Goal: Complete application form

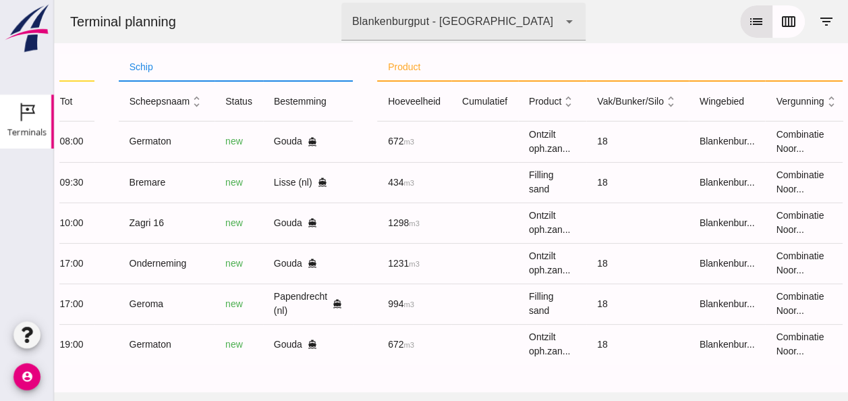
scroll to position [0, 357]
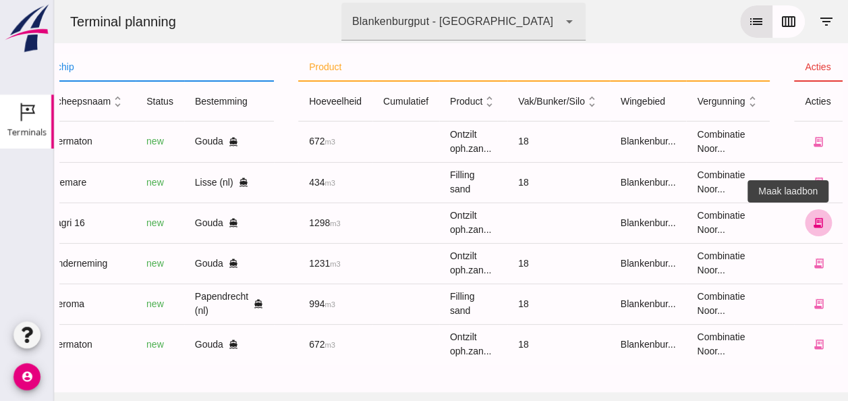
click at [812, 223] on icon "receipt_long" at bounding box center [818, 223] width 12 height 12
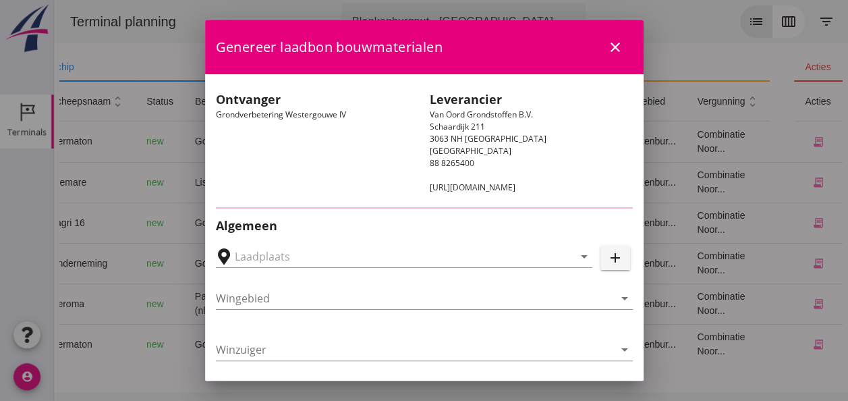
type input "Loswal Fa. J. Bos&Zonen, [GEOGRAPHIC_DATA]"
type input "Zagri 16"
type input "[PERSON_NAME]"
type input "1298"
type input "Ontzilt oph.zand [75] (6120)"
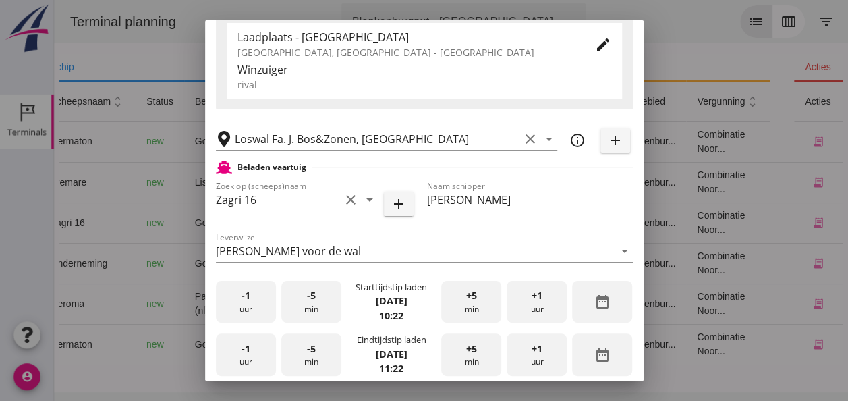
scroll to position [270, 0]
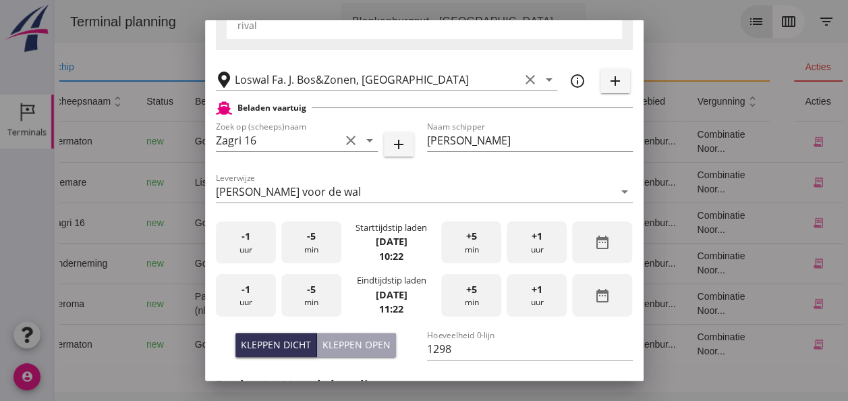
click at [251, 251] on div "-1 uur" at bounding box center [246, 242] width 60 height 42
click at [480, 247] on div "+5 min" at bounding box center [471, 242] width 60 height 42
click at [480, 246] on div "+5 min" at bounding box center [471, 242] width 60 height 42
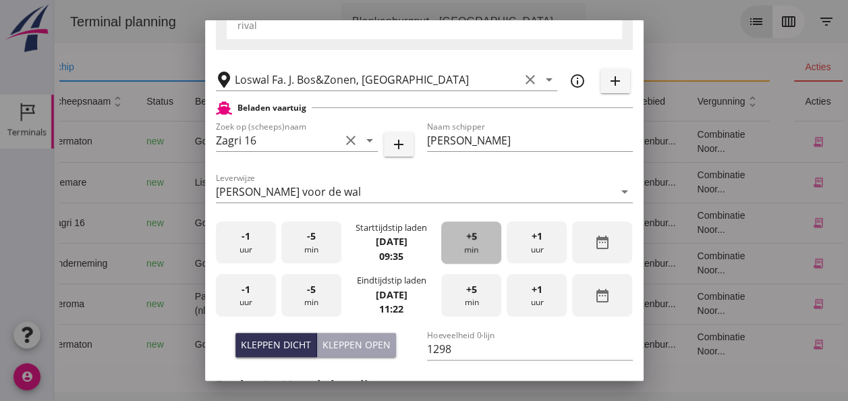
click at [480, 246] on div "+5 min" at bounding box center [471, 242] width 60 height 42
click at [258, 243] on div "-1 uur" at bounding box center [246, 242] width 60 height 42
click at [462, 246] on div "+5 min" at bounding box center [471, 242] width 60 height 42
click at [241, 291] on span "-1" at bounding box center [245, 289] width 9 height 15
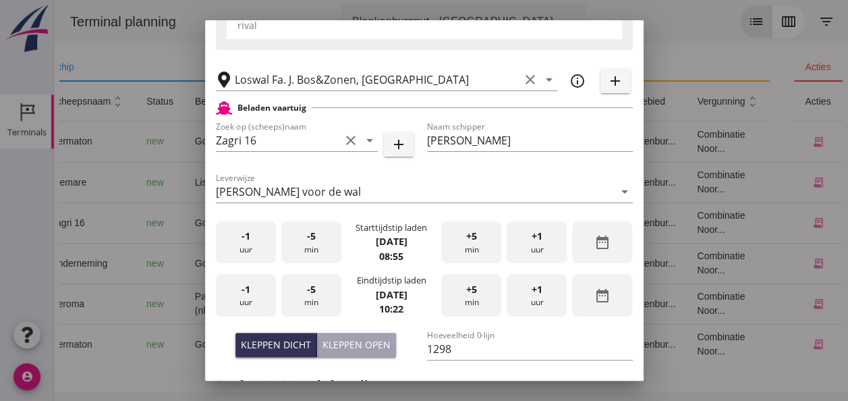
click at [306, 298] on div "-5 min" at bounding box center [311, 295] width 60 height 42
click at [306, 297] on div "-5 min" at bounding box center [311, 295] width 60 height 42
click at [286, 342] on div "Kleppen dicht" at bounding box center [276, 344] width 70 height 14
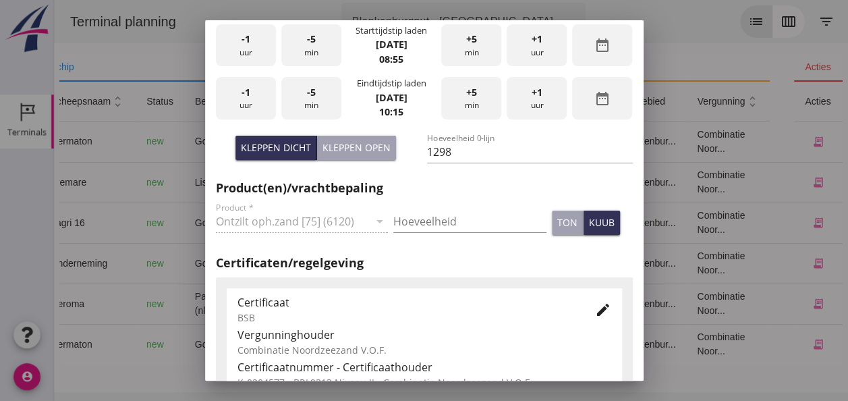
scroll to position [472, 0]
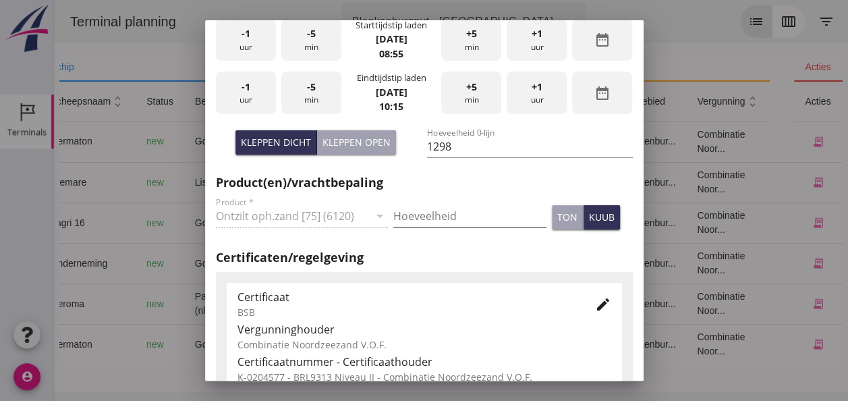
click at [416, 219] on input "Hoeveelheid" at bounding box center [469, 216] width 153 height 22
type input "1298"
click at [592, 217] on div "kuub" at bounding box center [602, 217] width 26 height 14
click at [601, 304] on div "edit" at bounding box center [603, 304] width 24 height 16
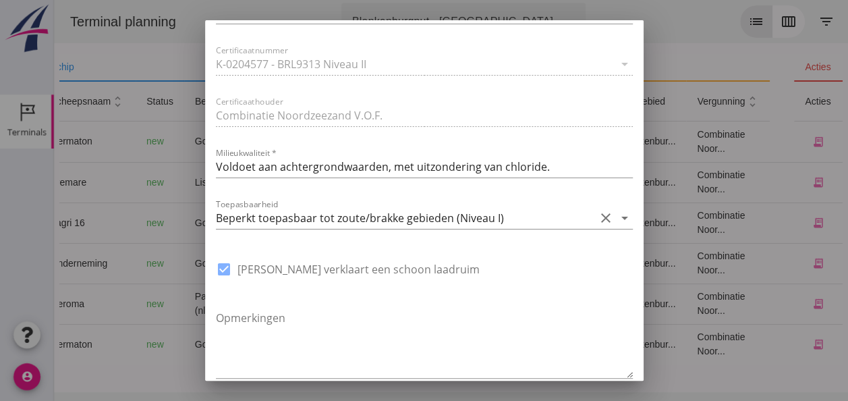
scroll to position [1012, 0]
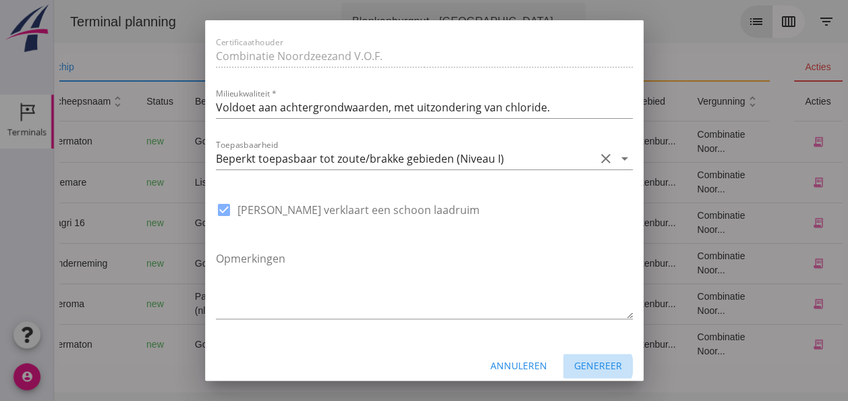
click at [586, 362] on div "Genereer" at bounding box center [598, 365] width 48 height 14
